Goal: Transaction & Acquisition: Obtain resource

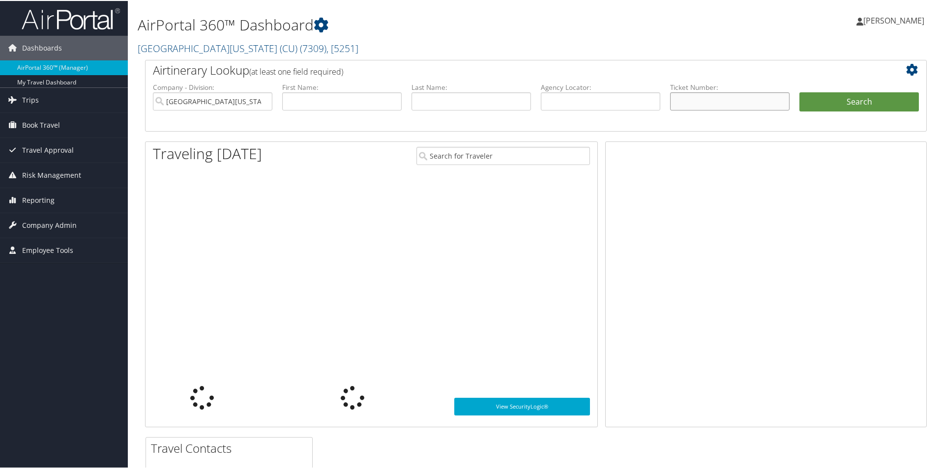
click at [721, 95] on input "text" at bounding box center [729, 100] width 119 height 18
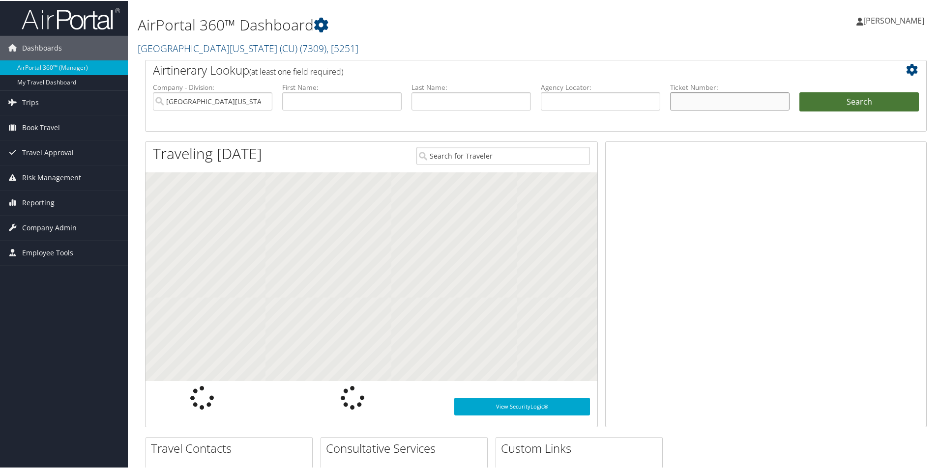
paste input "0167230859773"
type input "0167230859773"
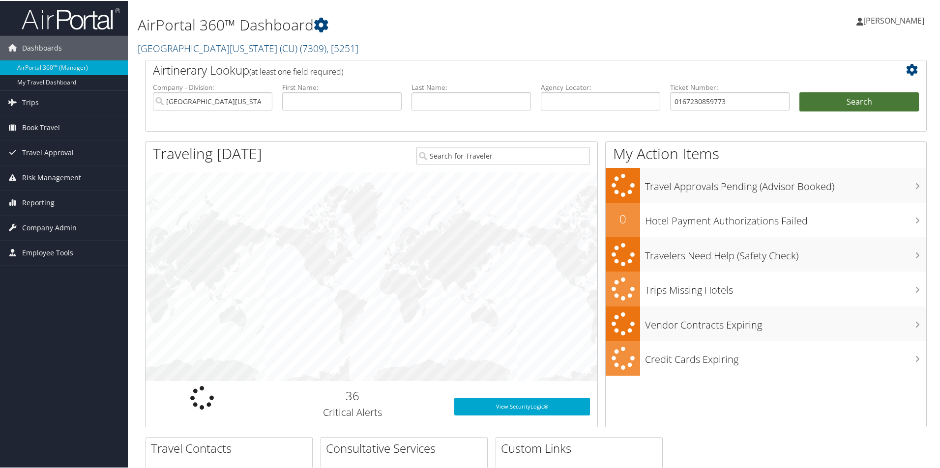
click at [816, 92] on button "Search" at bounding box center [858, 101] width 119 height 20
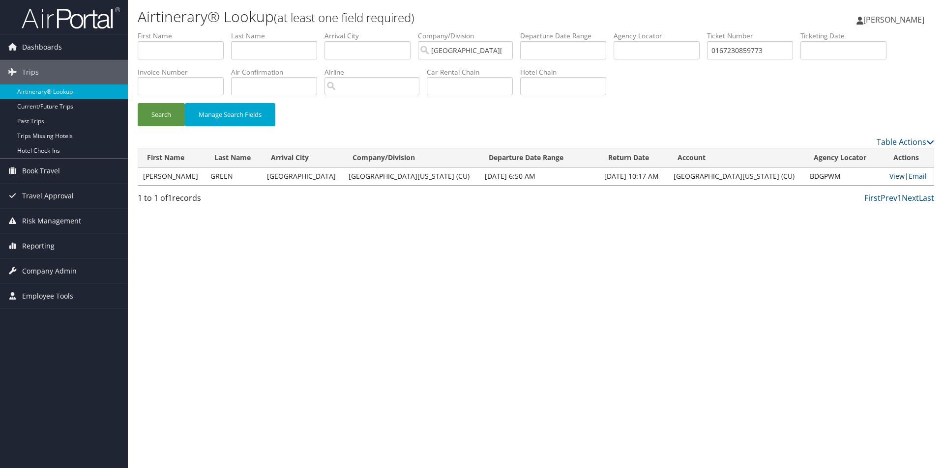
click at [889, 175] on link "View" at bounding box center [896, 176] width 15 height 9
click at [747, 58] on input "0167230859773" at bounding box center [750, 50] width 86 height 18
paste input "60"
type input "0167230859760"
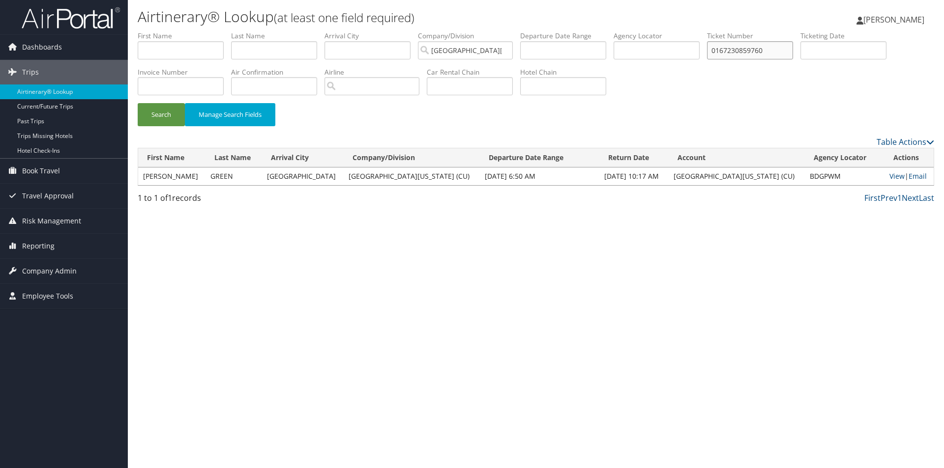
click at [138, 103] on button "Search" at bounding box center [161, 114] width 47 height 23
click at [889, 175] on link "View" at bounding box center [896, 176] width 15 height 9
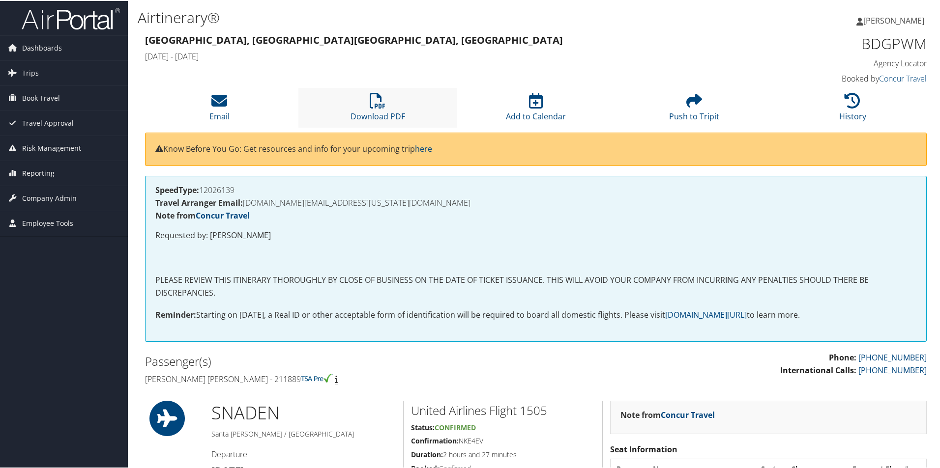
click at [356, 90] on li "Download PDF" at bounding box center [377, 107] width 158 height 40
click at [386, 111] on link "Download PDF" at bounding box center [377, 109] width 55 height 24
